Goal: Find specific page/section: Find specific page/section

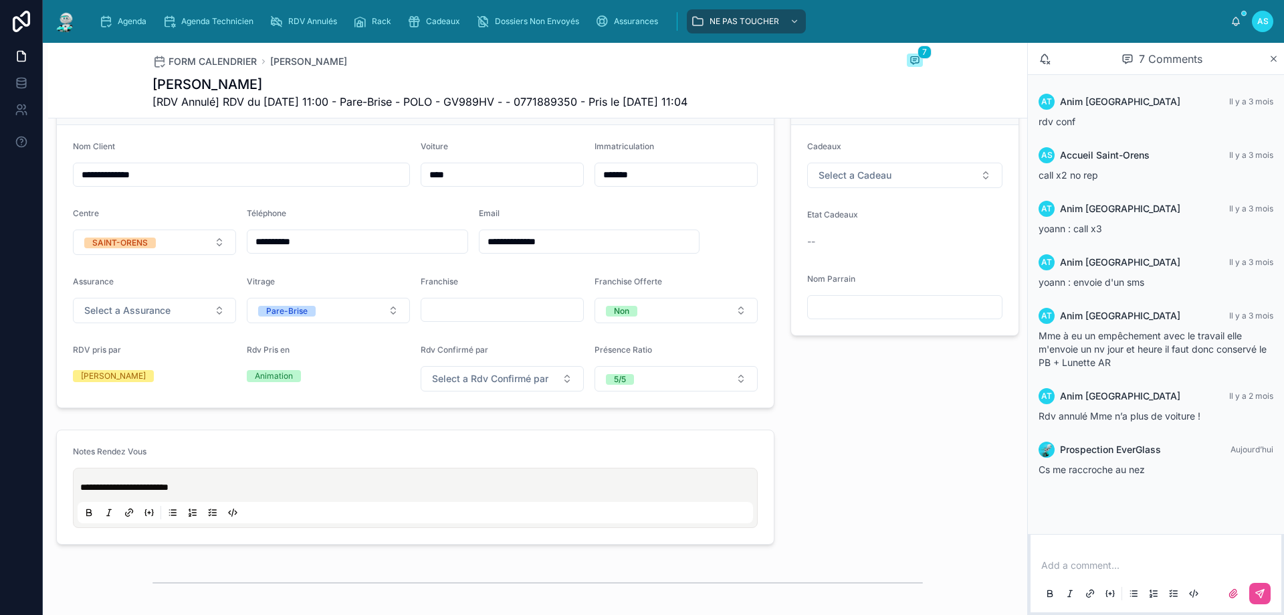
scroll to position [334, 0]
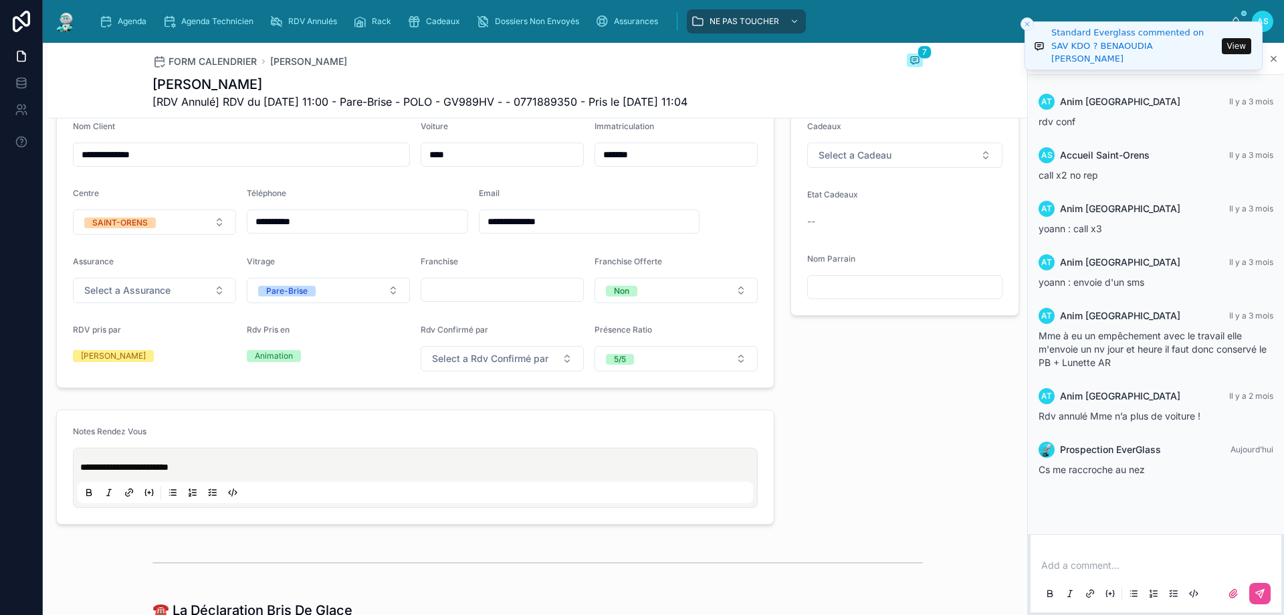
click at [1230, 43] on button "View" at bounding box center [1236, 46] width 29 height 16
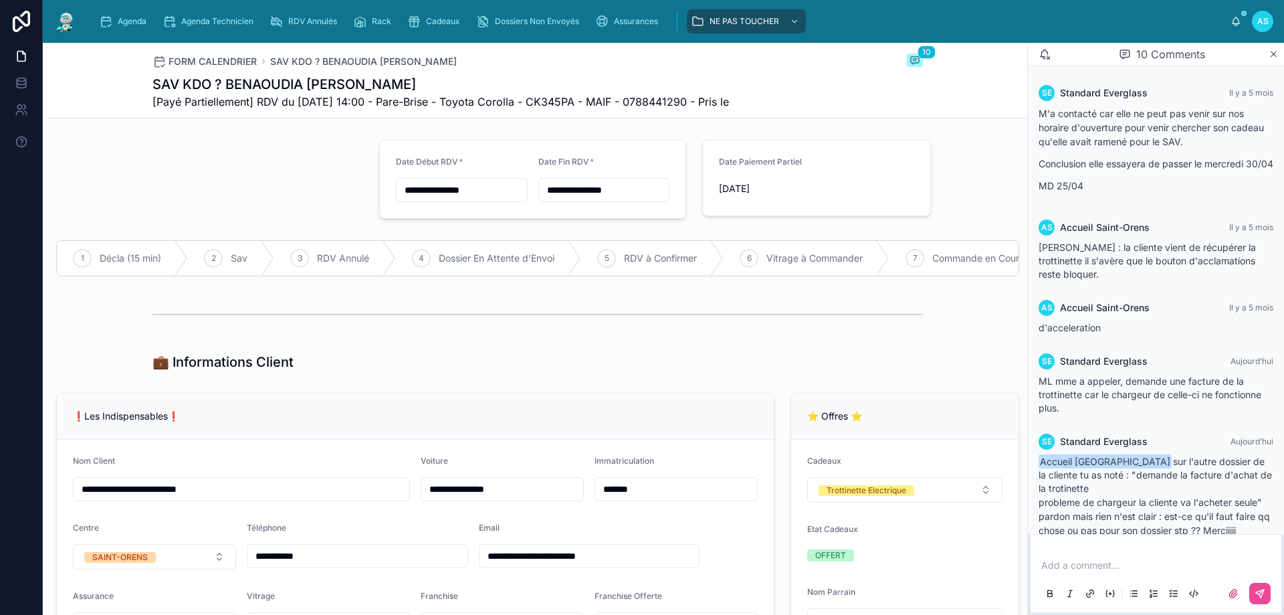
scroll to position [393, 0]
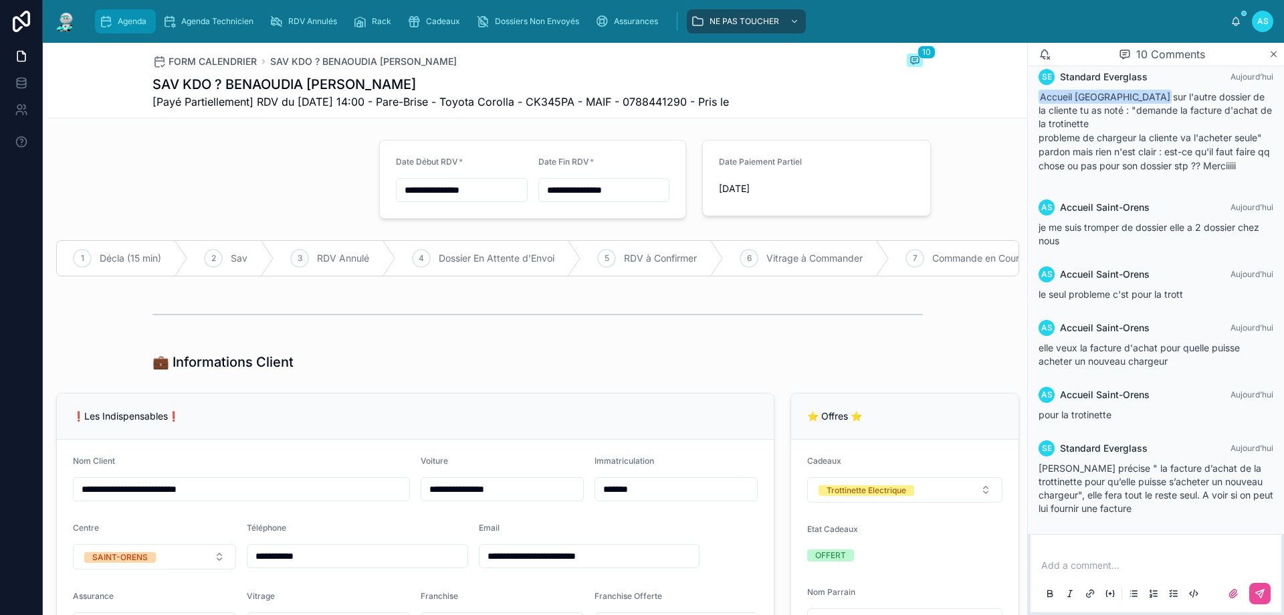
click at [130, 17] on span "Agenda" at bounding box center [132, 21] width 29 height 11
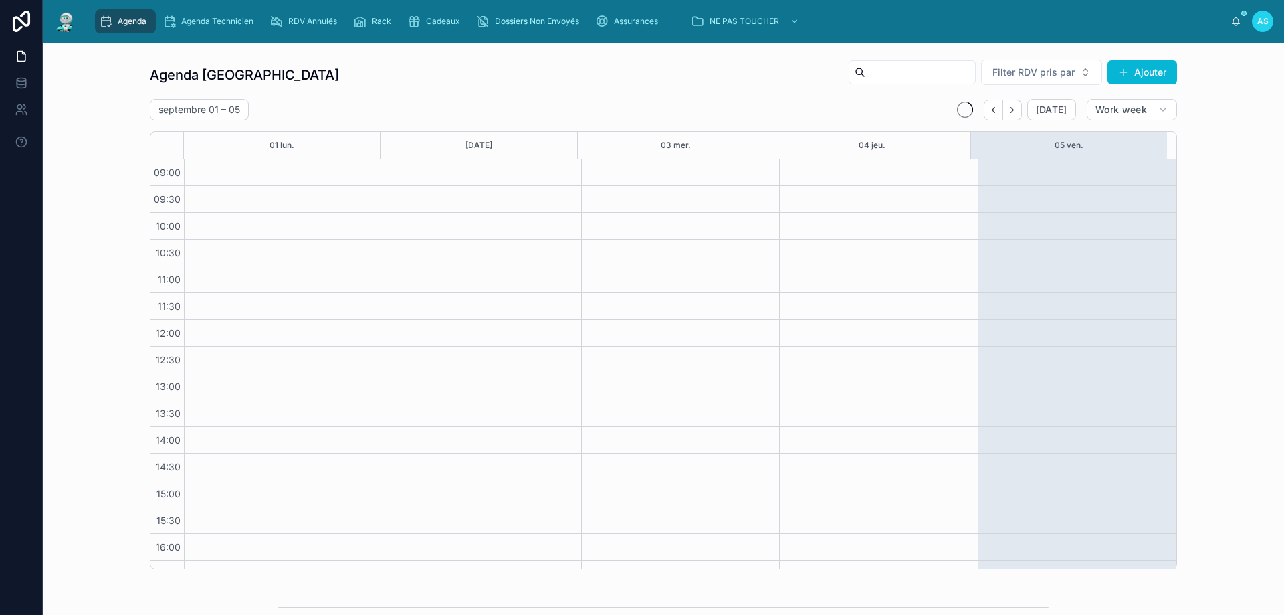
scroll to position [72, 0]
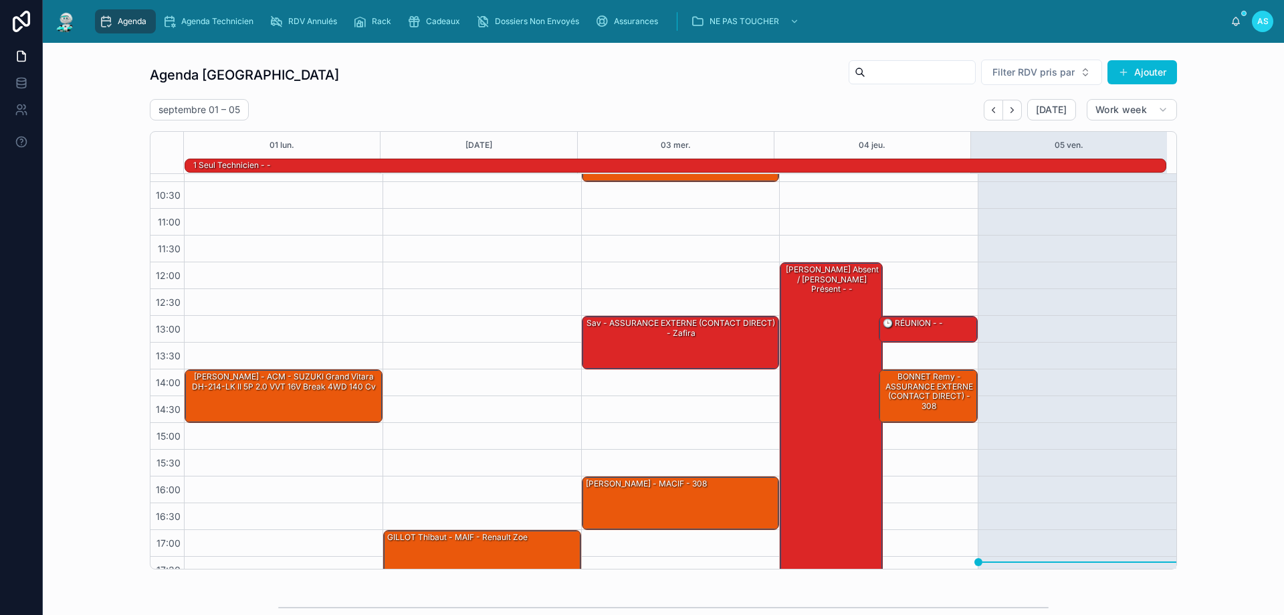
click at [126, 24] on span "Agenda" at bounding box center [132, 21] width 29 height 11
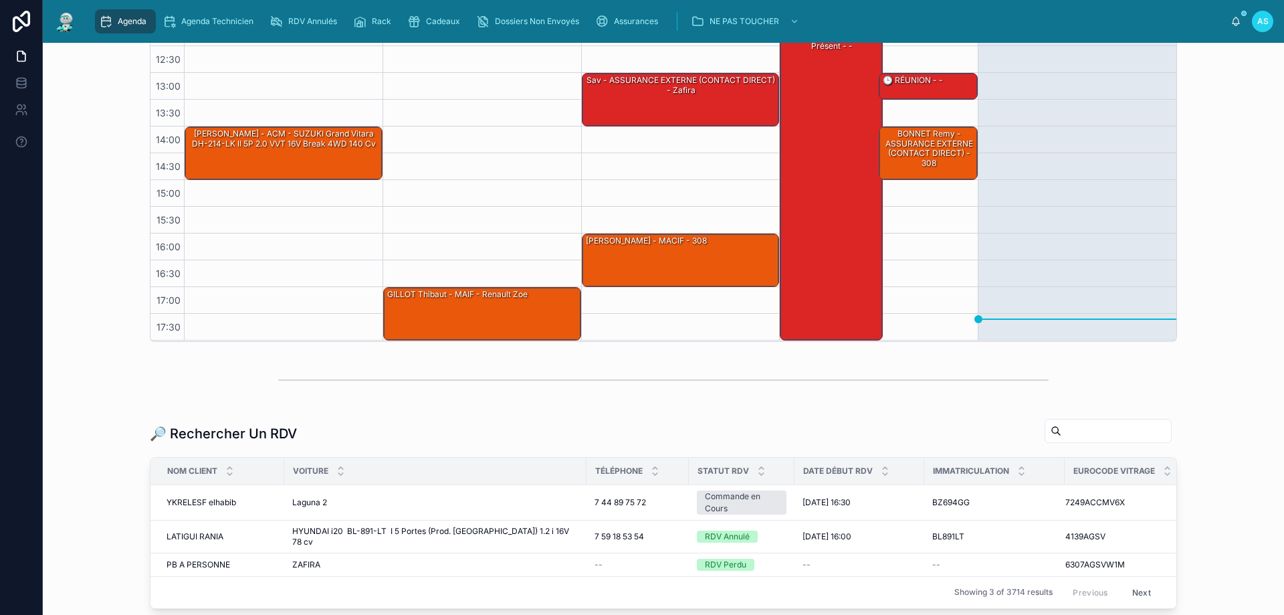
scroll to position [324, 0]
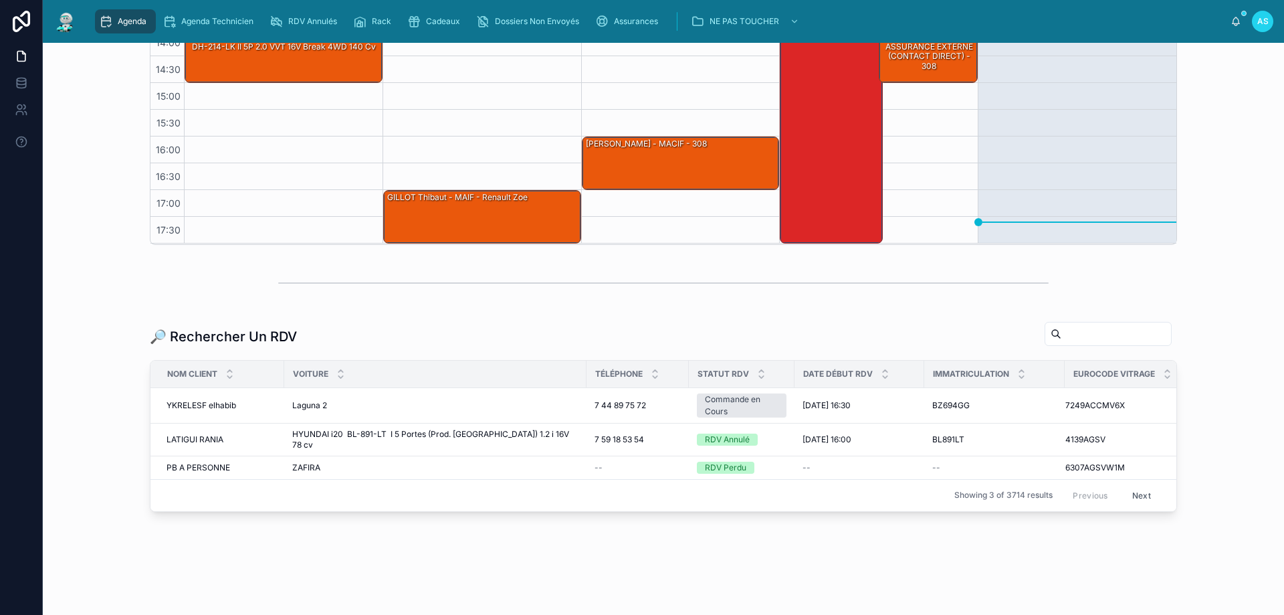
click at [117, 15] on div "Agenda" at bounding box center [125, 21] width 53 height 21
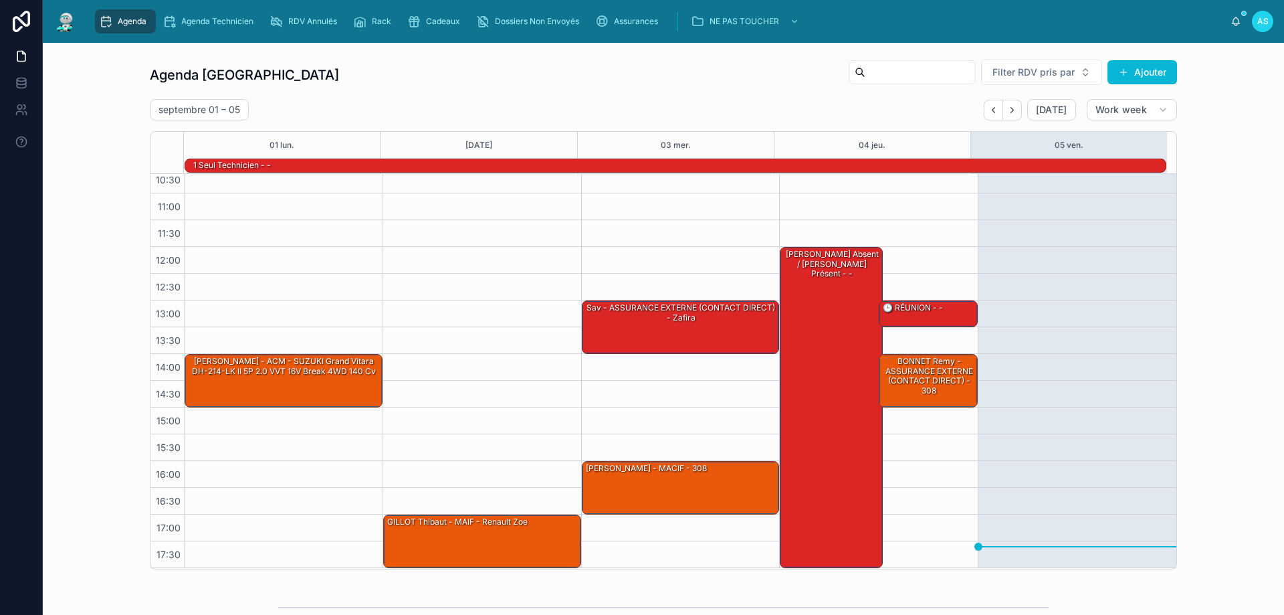
scroll to position [324, 0]
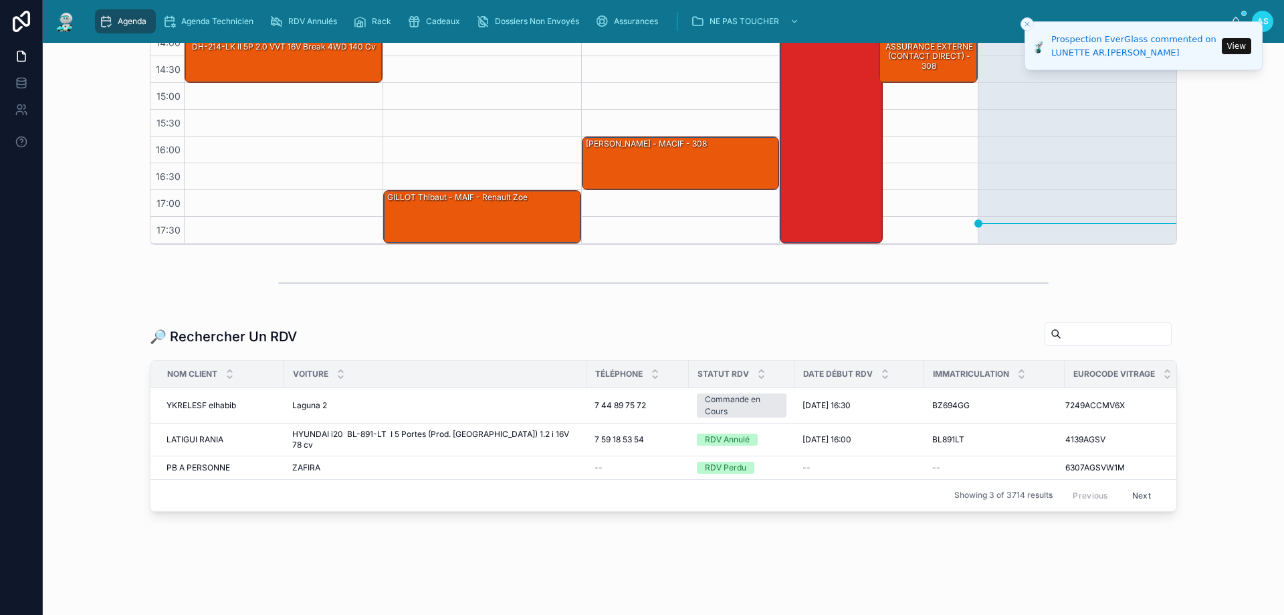
click at [1238, 46] on button "View" at bounding box center [1236, 46] width 29 height 16
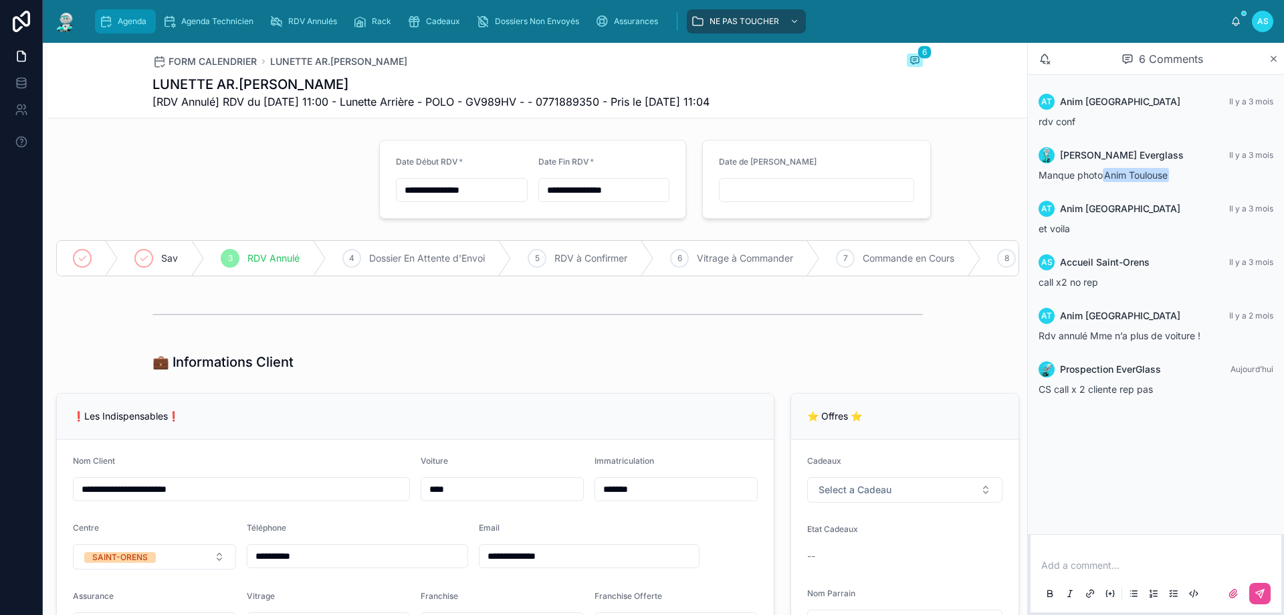
click at [136, 14] on div "Agenda" at bounding box center [125, 21] width 53 height 21
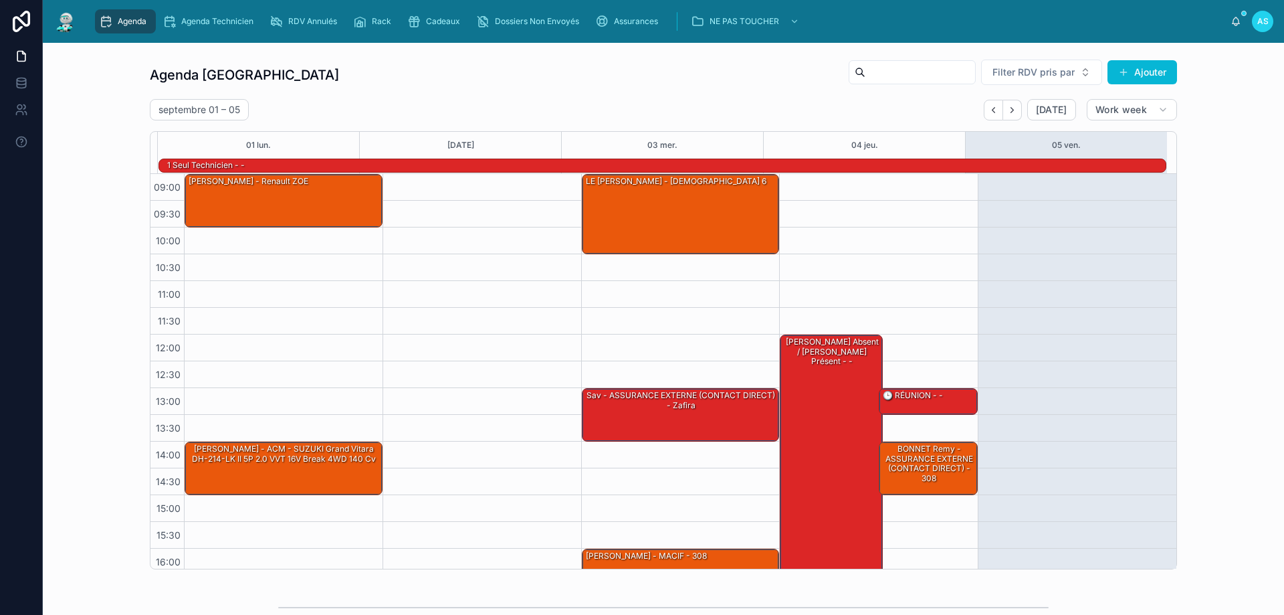
scroll to position [88, 0]
